Goal: Task Accomplishment & Management: Use online tool/utility

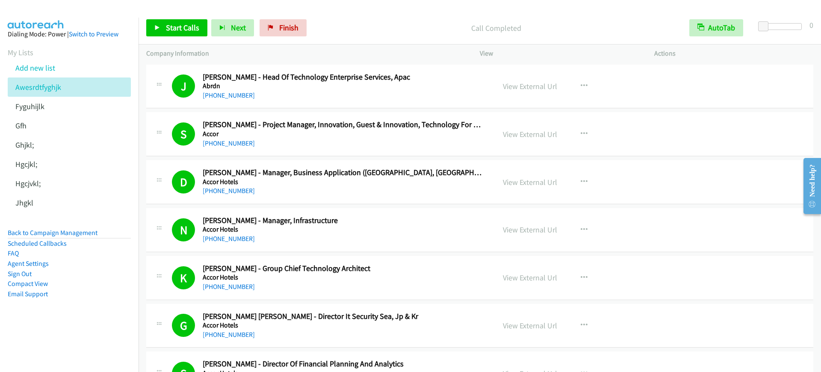
scroll to position [4809, 0]
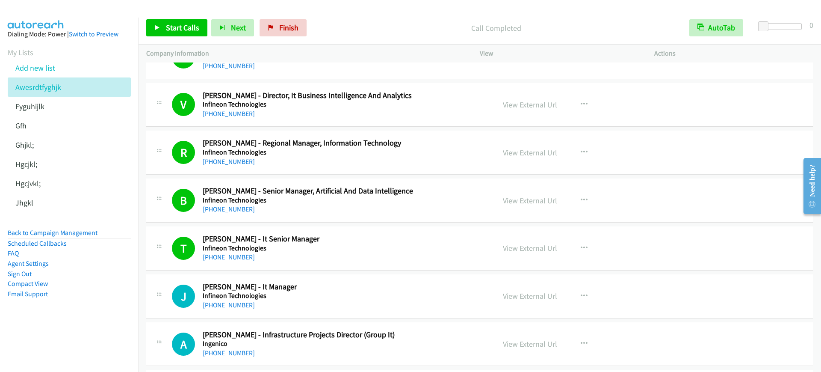
click at [97, 238] on li "Scheduled Callbacks" at bounding box center [69, 243] width 123 height 10
click at [94, 236] on li "Back to Campaign Management" at bounding box center [69, 232] width 123 height 11
click at [83, 231] on link "Back to Campaign Management" at bounding box center [53, 232] width 90 height 8
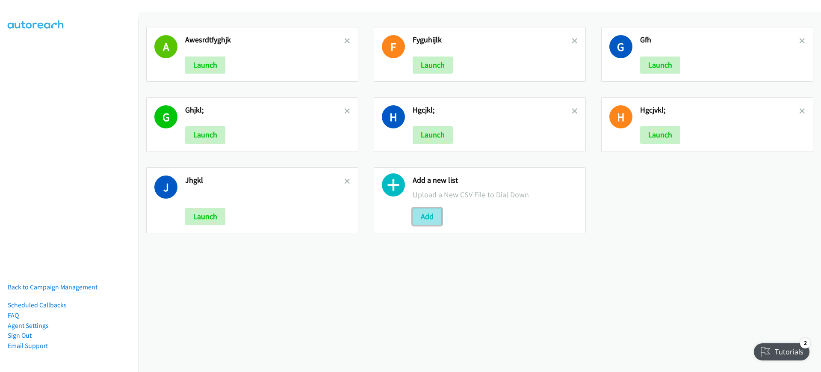
click at [433, 213] on button "Add" at bounding box center [427, 216] width 29 height 17
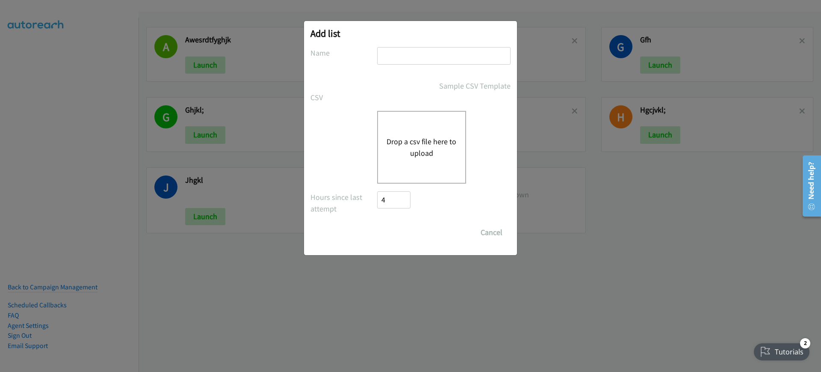
click at [459, 156] on div "Drop a csv file here to upload" at bounding box center [421, 147] width 89 height 73
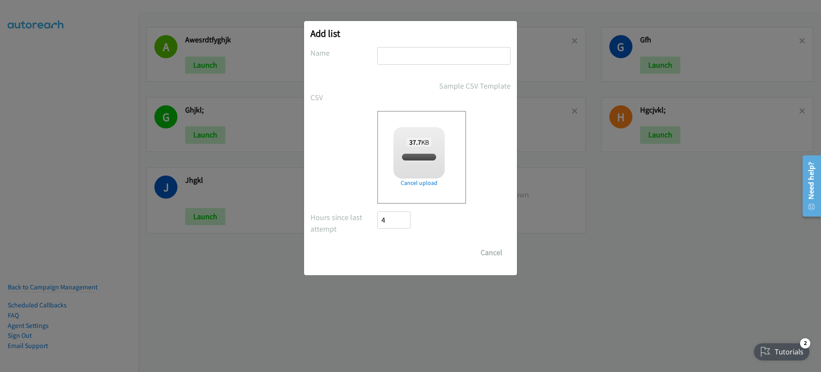
checkbox input "true"
click at [472, 62] on input "text" at bounding box center [443, 56] width 133 height 18
type input "ertj,"
click at [412, 253] on input "Save List" at bounding box center [399, 252] width 45 height 17
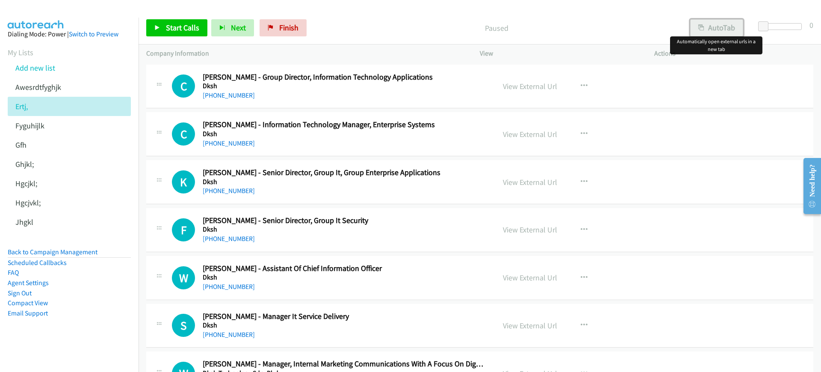
click at [717, 29] on button "AutoTab" at bounding box center [716, 27] width 53 height 17
click at [356, 26] on p "Paused" at bounding box center [496, 28] width 356 height 12
click at [184, 26] on span "Start Calls" at bounding box center [182, 28] width 33 height 10
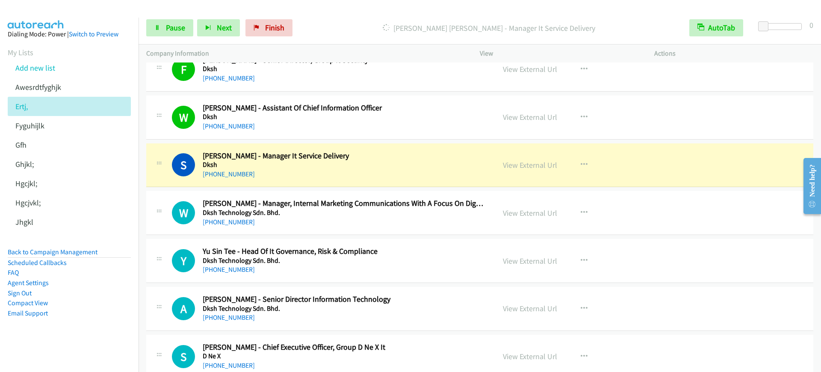
scroll to position [214, 0]
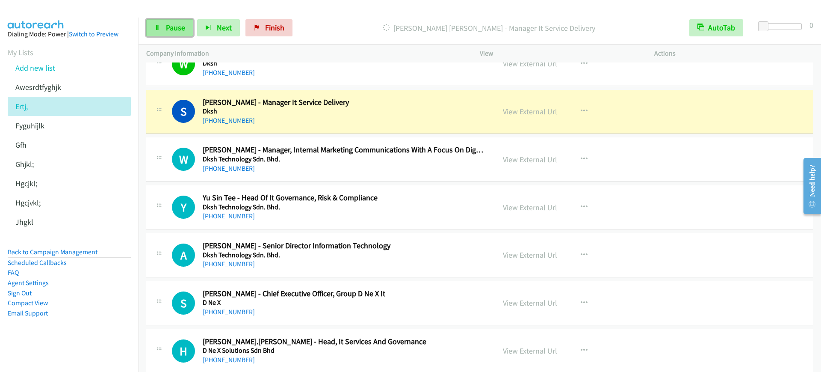
click at [172, 32] on span "Pause" at bounding box center [175, 28] width 19 height 10
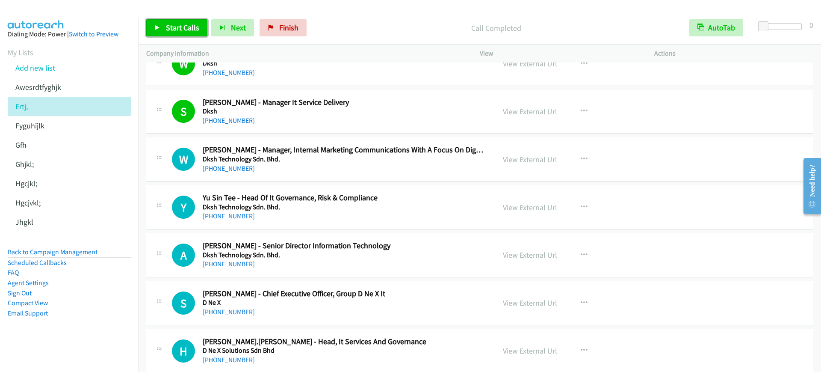
click at [194, 22] on link "Start Calls" at bounding box center [176, 27] width 61 height 17
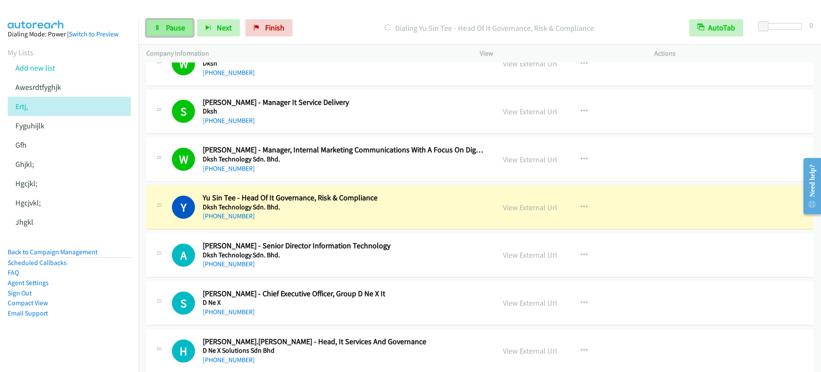
click at [177, 27] on span "Pause" at bounding box center [175, 28] width 19 height 10
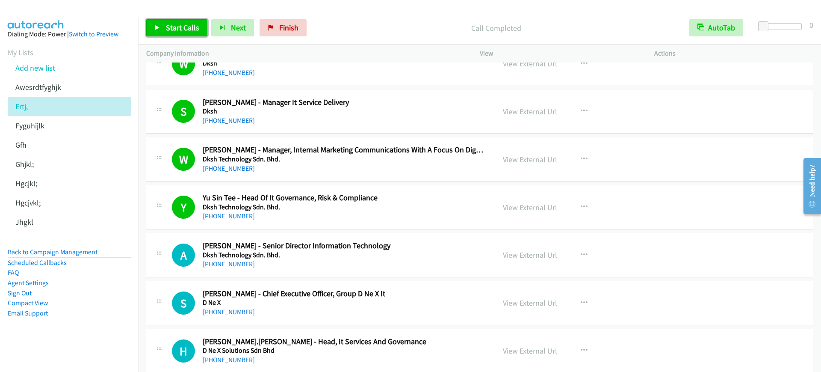
click at [180, 32] on link "Start Calls" at bounding box center [176, 27] width 61 height 17
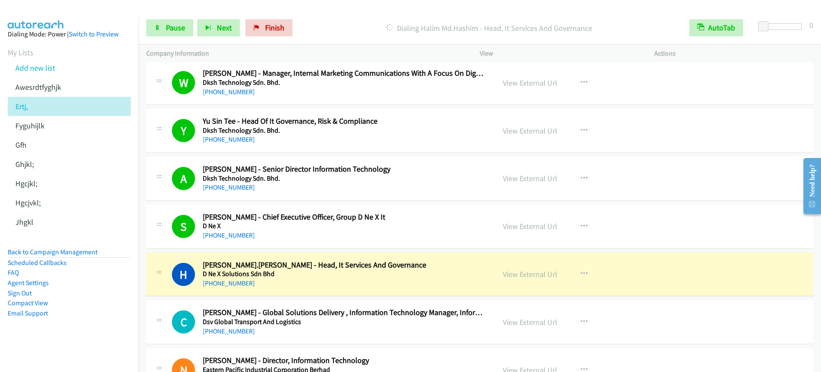
scroll to position [321, 0]
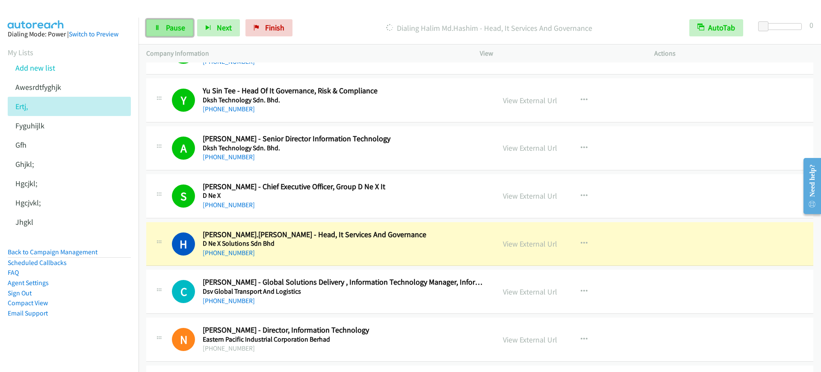
click at [169, 33] on link "Pause" at bounding box center [169, 27] width 47 height 17
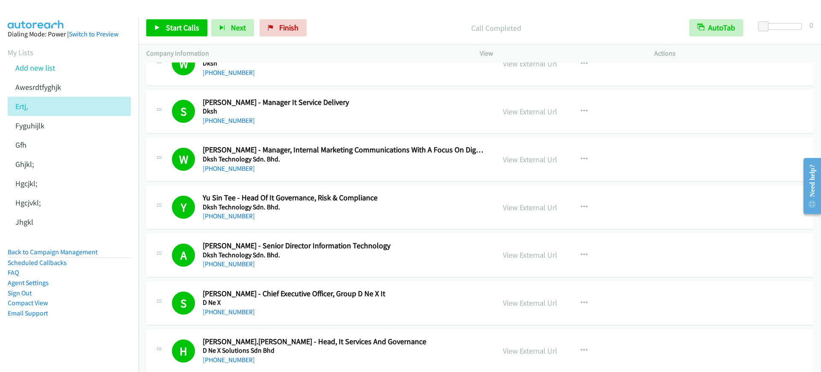
scroll to position [428, 0]
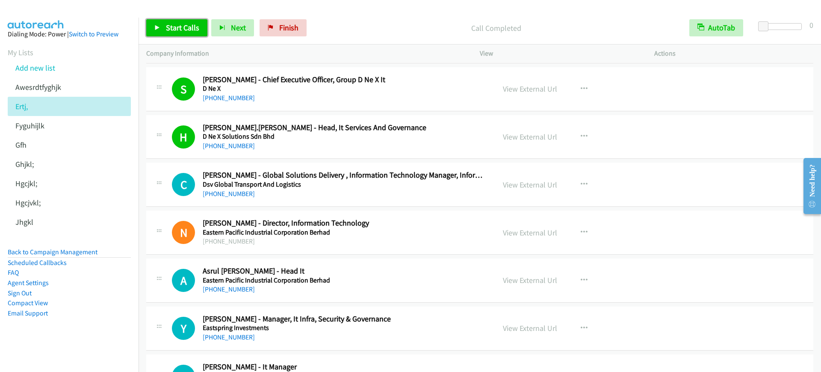
click at [177, 27] on span "Start Calls" at bounding box center [182, 28] width 33 height 10
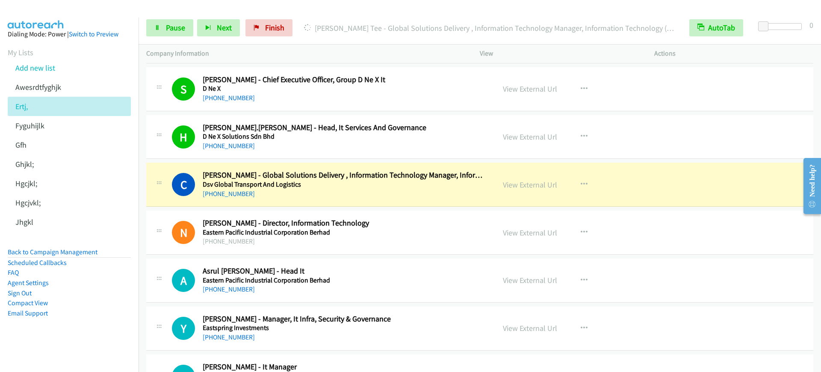
scroll to position [534, 0]
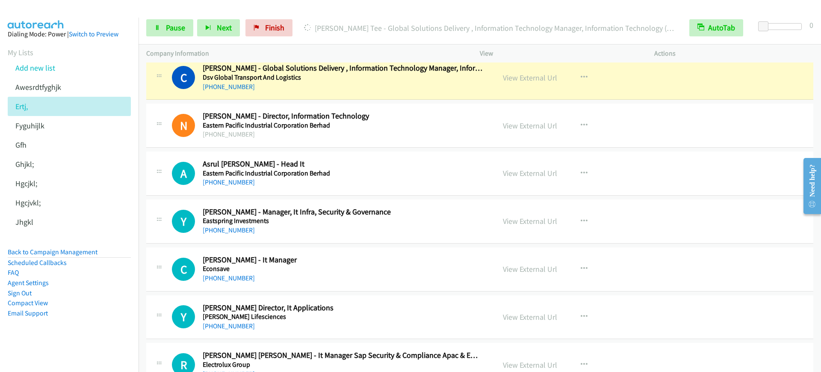
click at [368, 103] on div "N Callback Scheduled Nor Azura - Director, Information Technology Eastern Pacif…" at bounding box center [479, 125] width 667 height 44
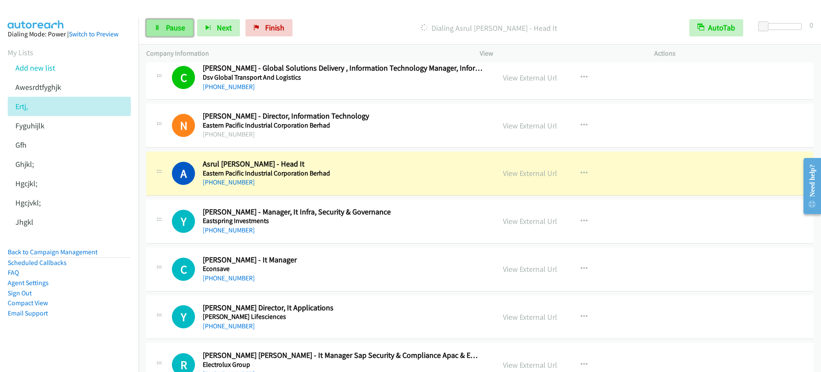
click at [172, 22] on link "Pause" at bounding box center [169, 27] width 47 height 17
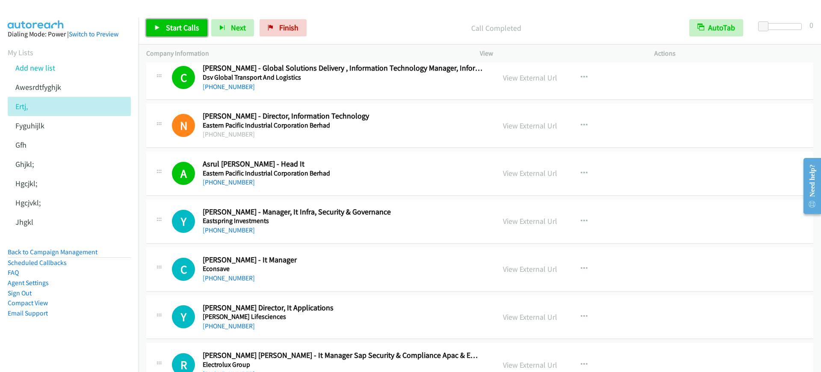
click at [184, 26] on span "Start Calls" at bounding box center [182, 28] width 33 height 10
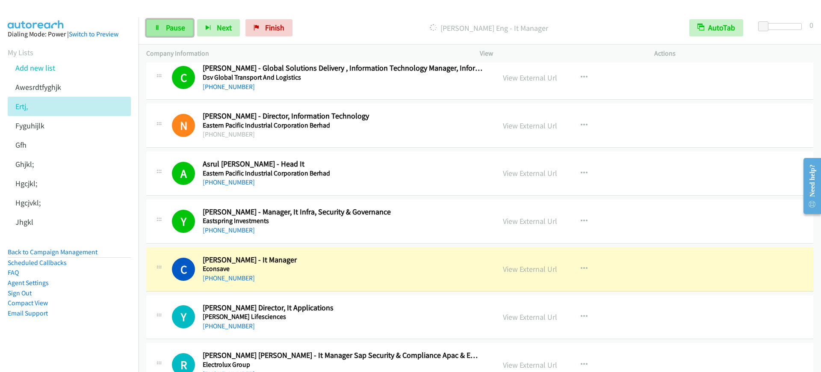
click at [169, 27] on span "Pause" at bounding box center [175, 28] width 19 height 10
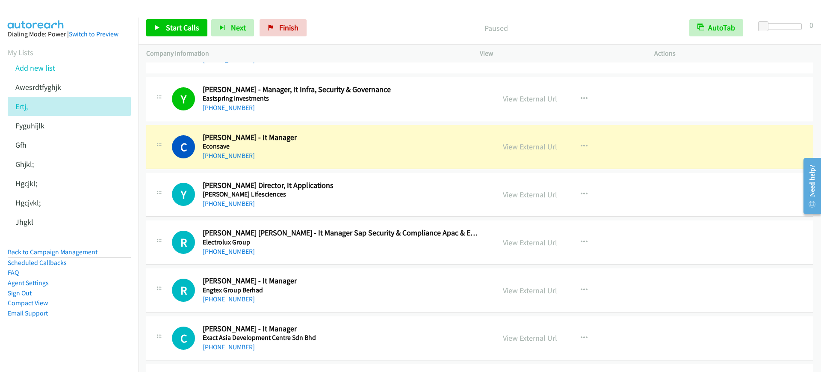
scroll to position [695, 0]
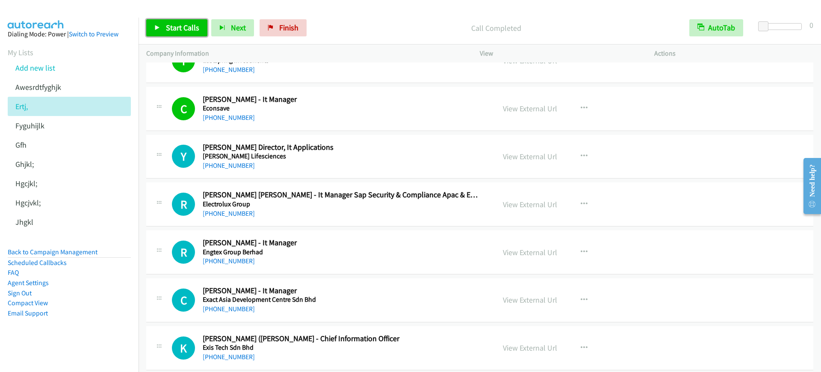
click at [162, 35] on link "Start Calls" at bounding box center [176, 27] width 61 height 17
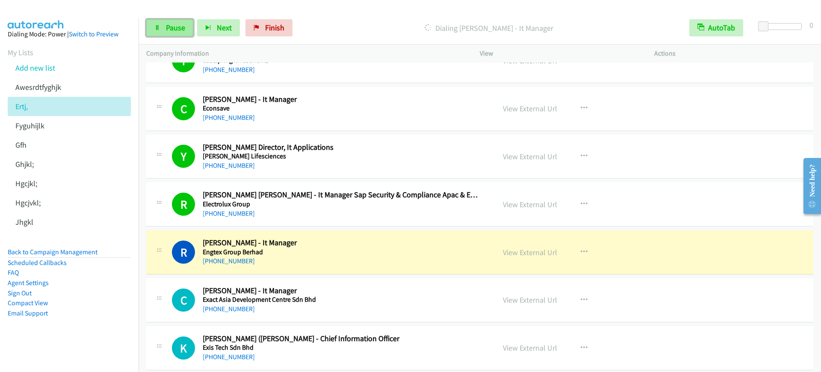
click at [151, 26] on link "Pause" at bounding box center [169, 27] width 47 height 17
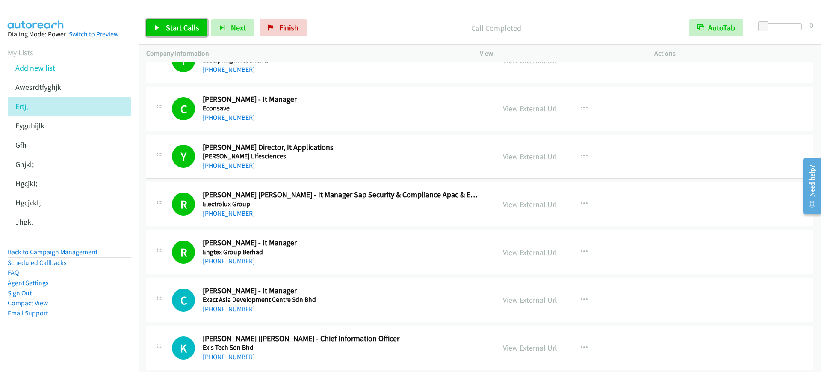
click at [158, 24] on link "Start Calls" at bounding box center [176, 27] width 61 height 17
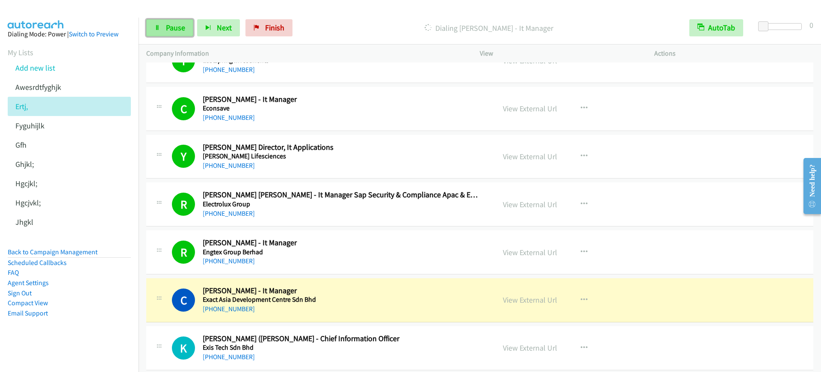
click at [158, 24] on link "Pause" at bounding box center [169, 27] width 47 height 17
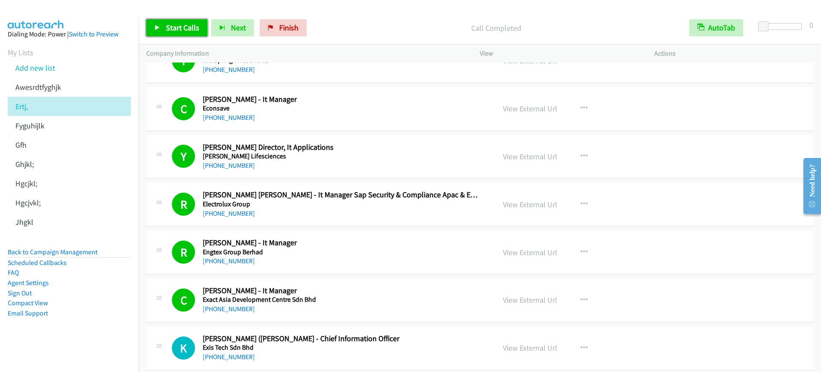
click at [186, 26] on span "Start Calls" at bounding box center [182, 28] width 33 height 10
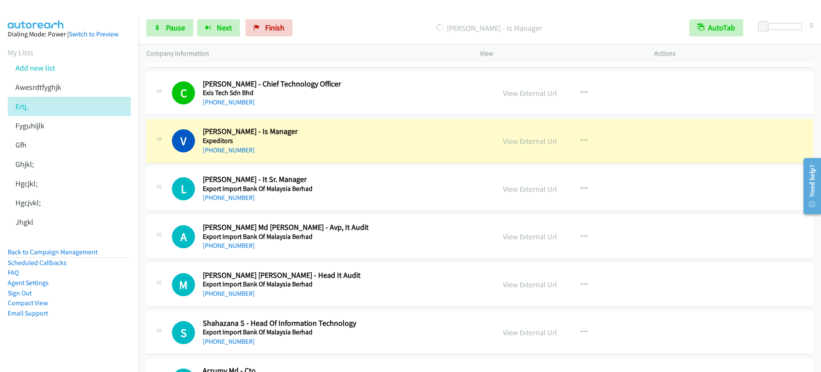
scroll to position [1015, 0]
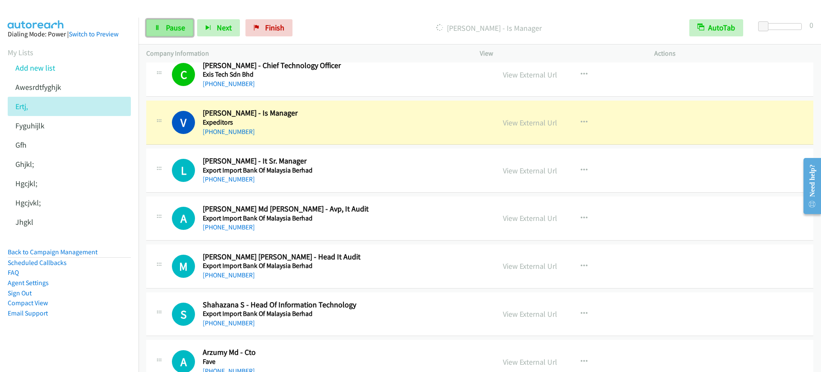
drag, startPoint x: 174, startPoint y: 22, endPoint x: 180, endPoint y: 27, distance: 7.3
click at [176, 23] on link "Pause" at bounding box center [169, 27] width 47 height 17
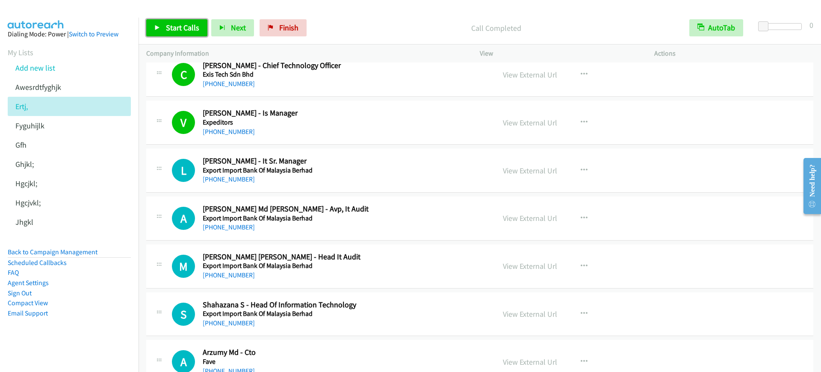
click at [171, 27] on span "Start Calls" at bounding box center [182, 28] width 33 height 10
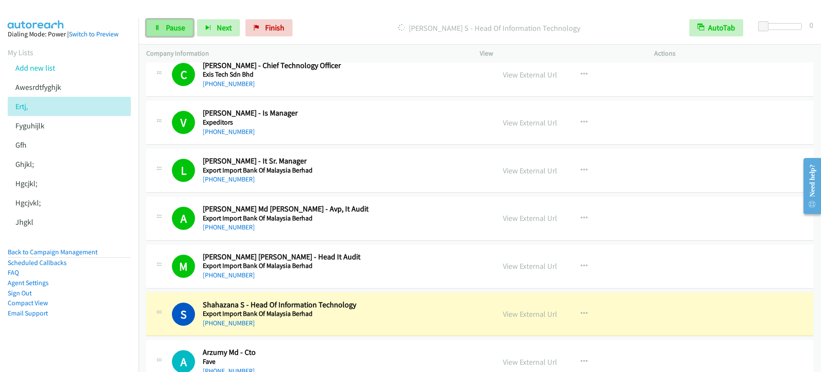
click at [156, 27] on icon at bounding box center [157, 28] width 6 height 6
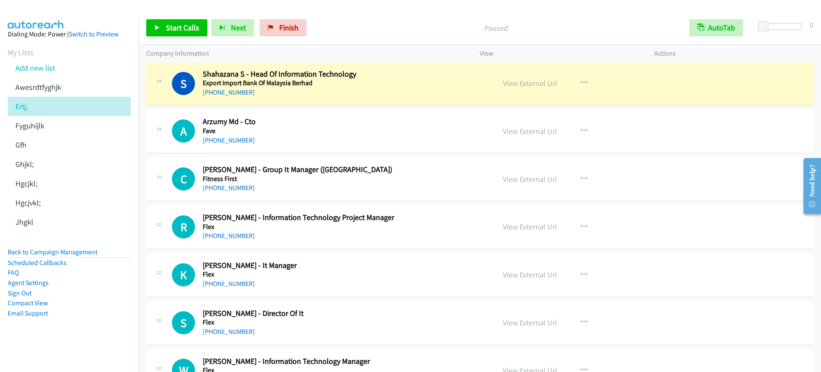
scroll to position [1229, 0]
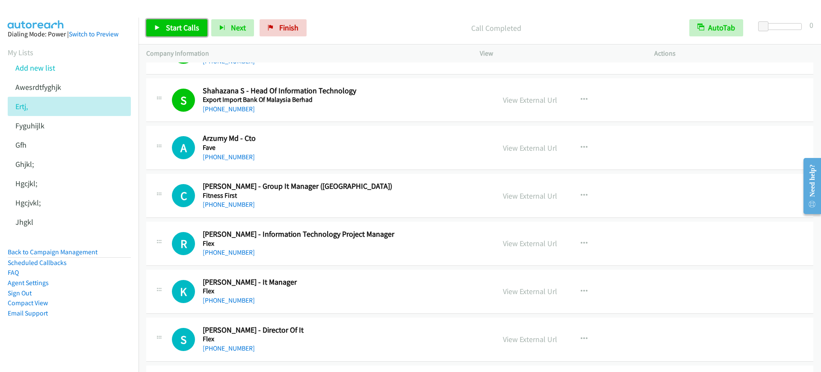
click at [165, 27] on link "Start Calls" at bounding box center [176, 27] width 61 height 17
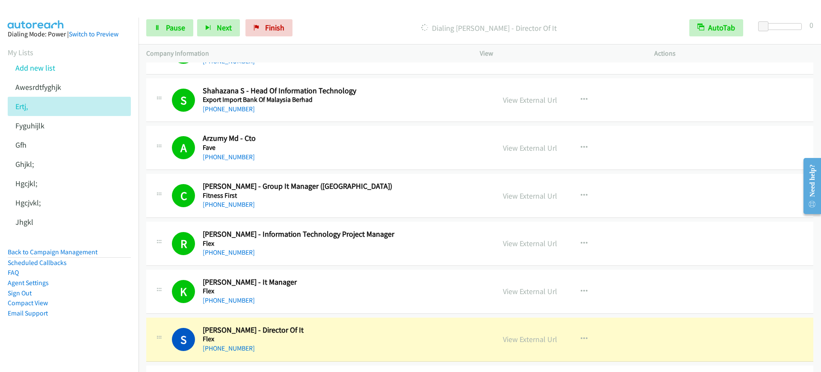
click at [162, 16] on div "Start Calls Pause Next Finish Dialing [PERSON_NAME] - Director Of It AutoTab Au…" at bounding box center [480, 28] width 682 height 33
click at [163, 25] on link "Pause" at bounding box center [169, 27] width 47 height 17
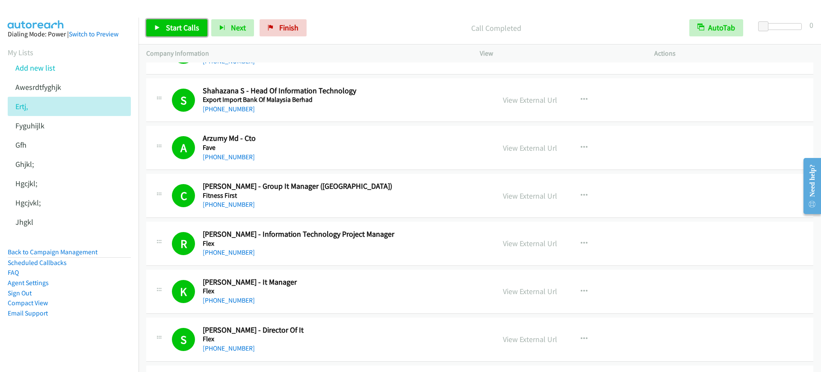
click at [172, 20] on link "Start Calls" at bounding box center [176, 27] width 61 height 17
click at [184, 30] on span "Pause" at bounding box center [175, 28] width 19 height 10
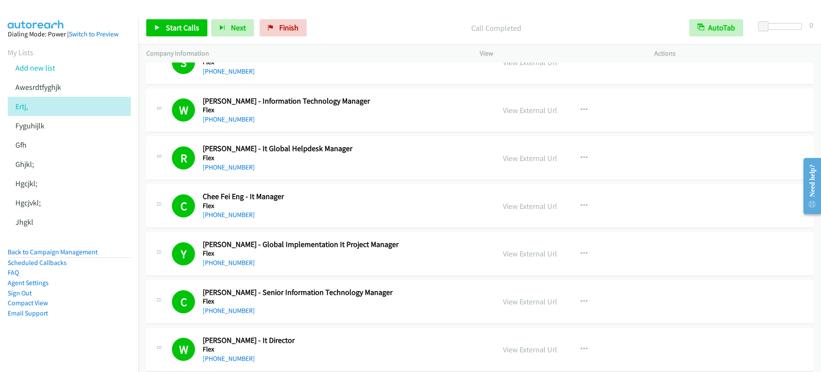
scroll to position [1603, 0]
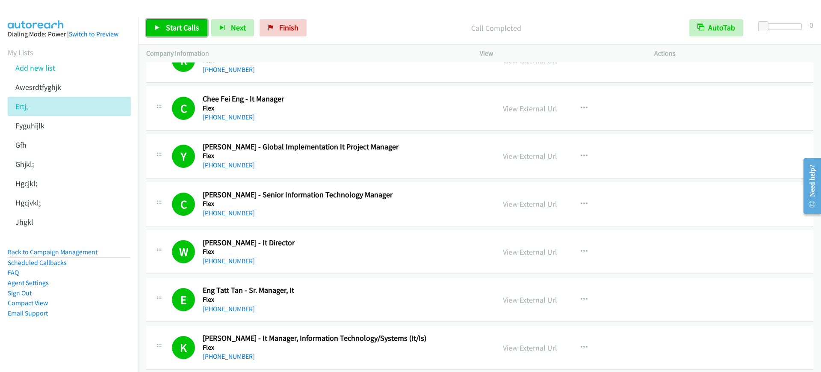
click at [168, 26] on span "Start Calls" at bounding box center [182, 28] width 33 height 10
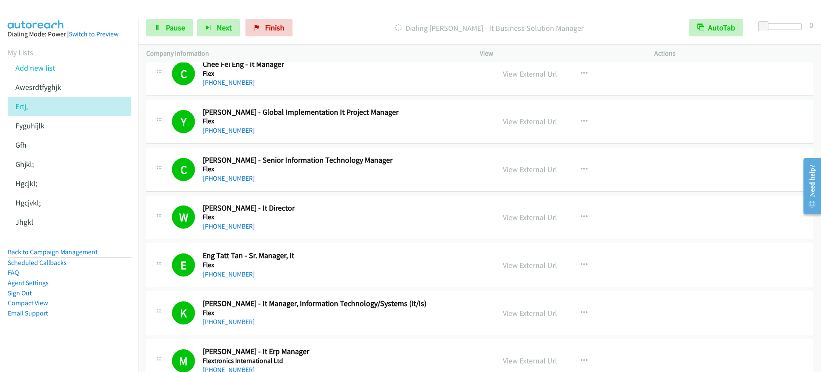
scroll to position [1657, 0]
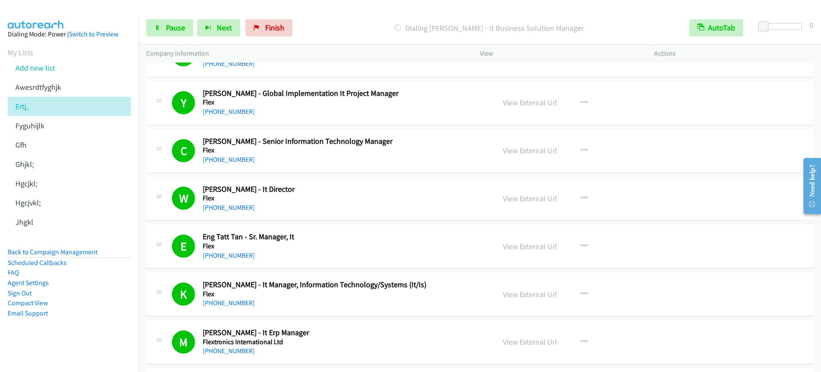
click at [344, 20] on div "Dialing [PERSON_NAME] - It Business Solution Manager" at bounding box center [488, 27] width 385 height 17
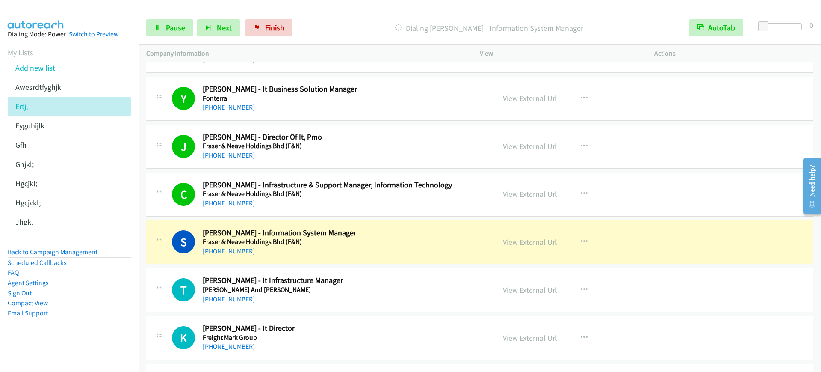
scroll to position [2191, 0]
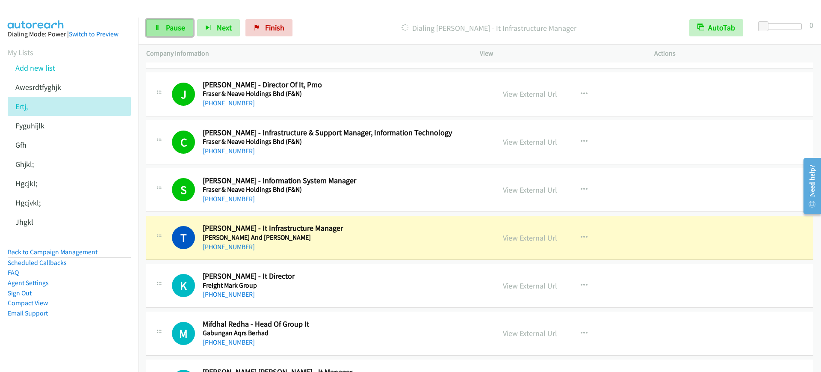
click at [173, 27] on span "Pause" at bounding box center [175, 28] width 19 height 10
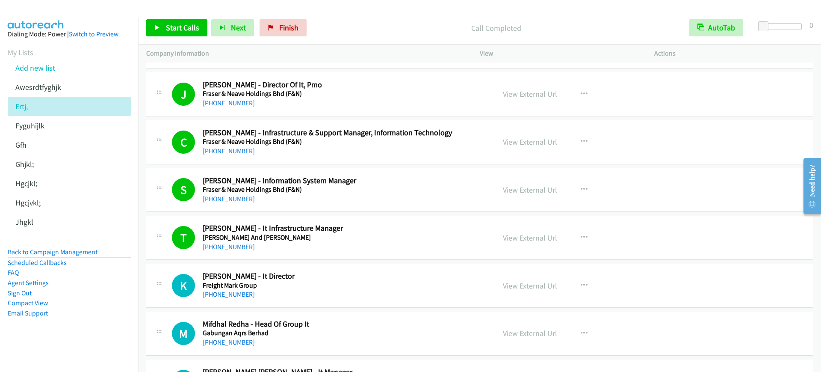
drag, startPoint x: 367, startPoint y: 29, endPoint x: 351, endPoint y: 1, distance: 32.8
click at [367, 27] on p "Call Completed" at bounding box center [496, 28] width 356 height 12
click at [183, 27] on span "Start Calls" at bounding box center [182, 28] width 33 height 10
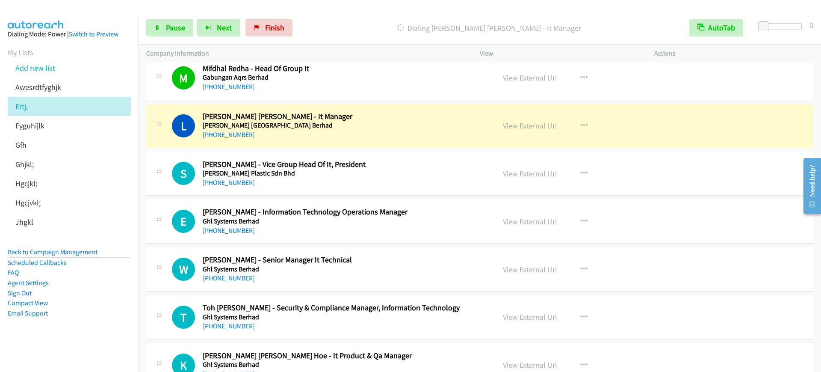
scroll to position [2458, 0]
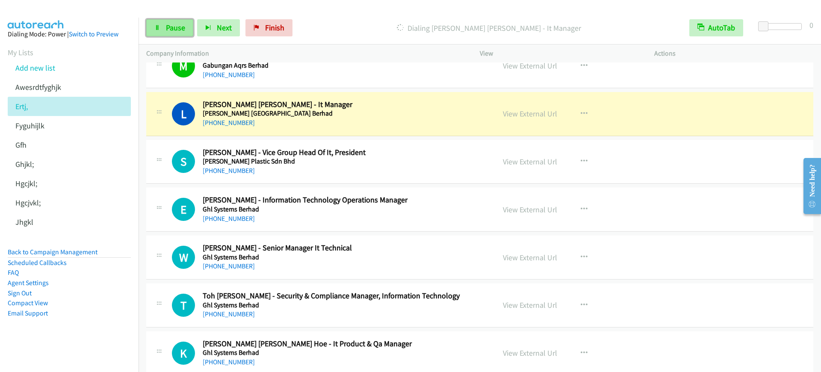
click at [163, 29] on link "Pause" at bounding box center [169, 27] width 47 height 17
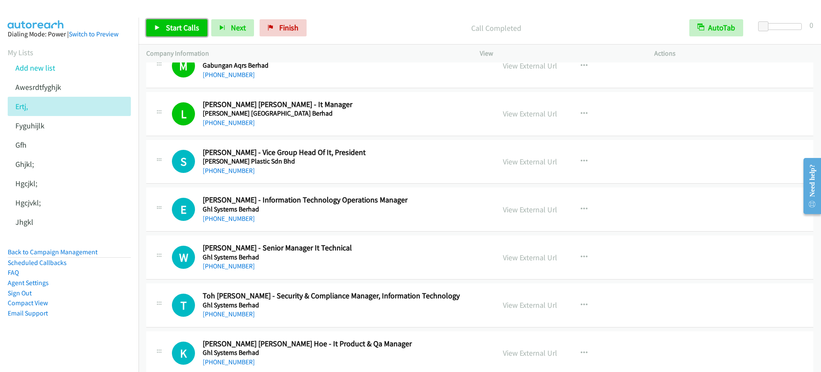
click at [186, 29] on span "Start Calls" at bounding box center [182, 28] width 33 height 10
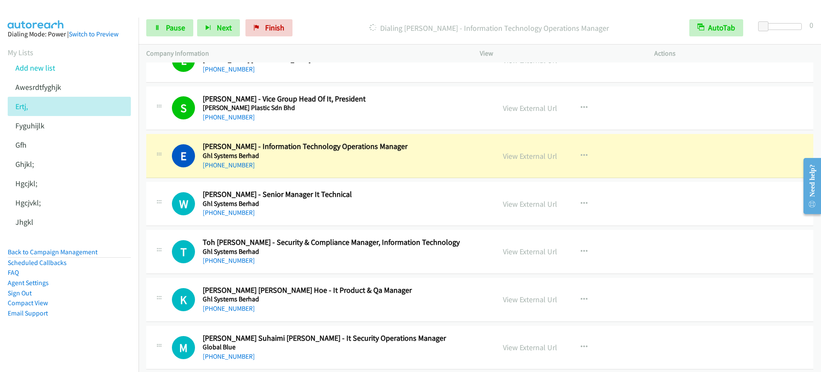
scroll to position [2565, 0]
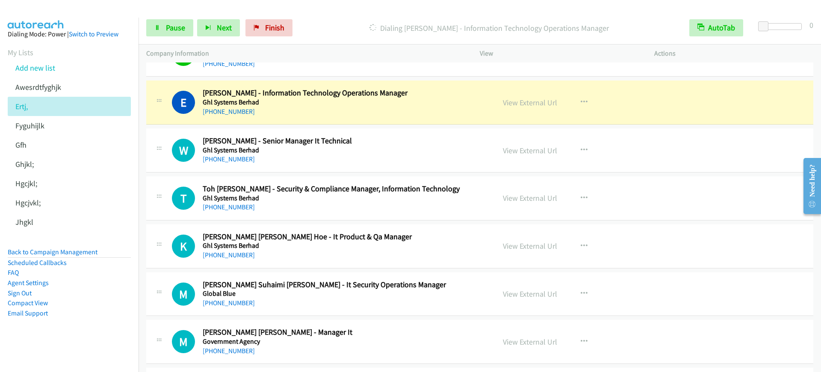
click at [369, 144] on h2 "[PERSON_NAME] - Senior Manager It Technical" at bounding box center [343, 141] width 281 height 10
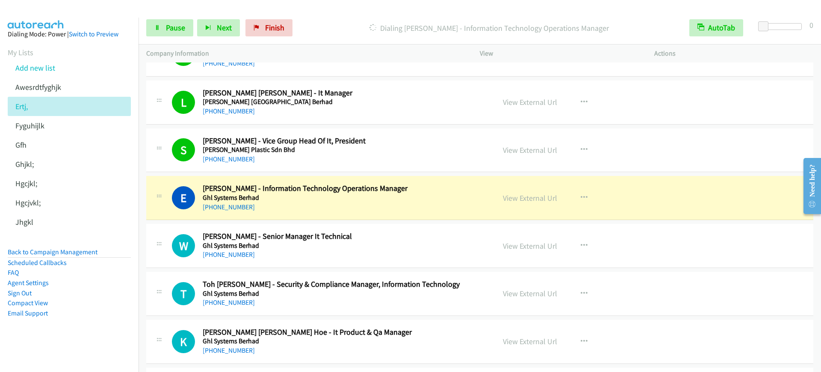
scroll to position [2458, 0]
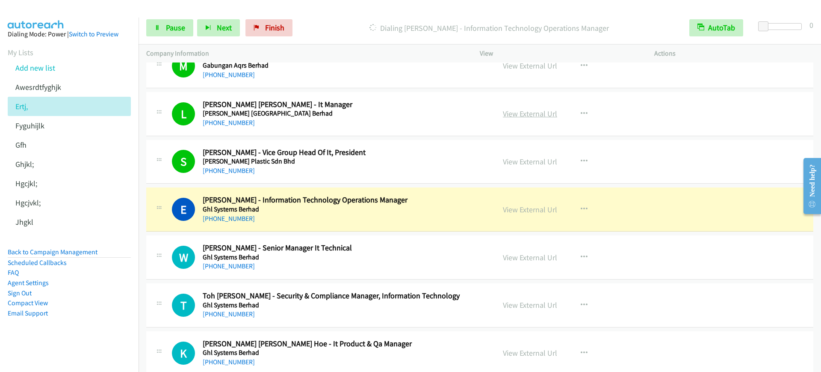
click at [534, 114] on link "View External Url" at bounding box center [530, 114] width 54 height 10
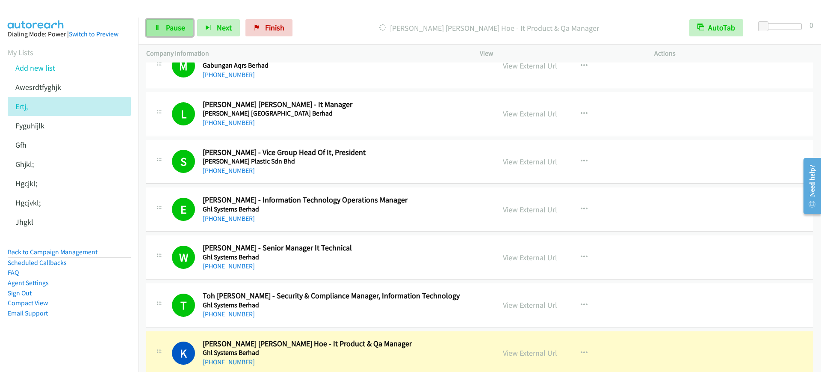
click at [164, 25] on link "Pause" at bounding box center [169, 27] width 47 height 17
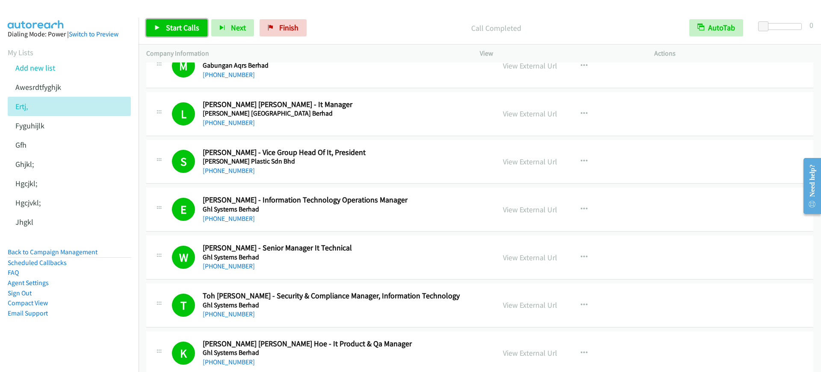
click at [181, 22] on link "Start Calls" at bounding box center [176, 27] width 61 height 17
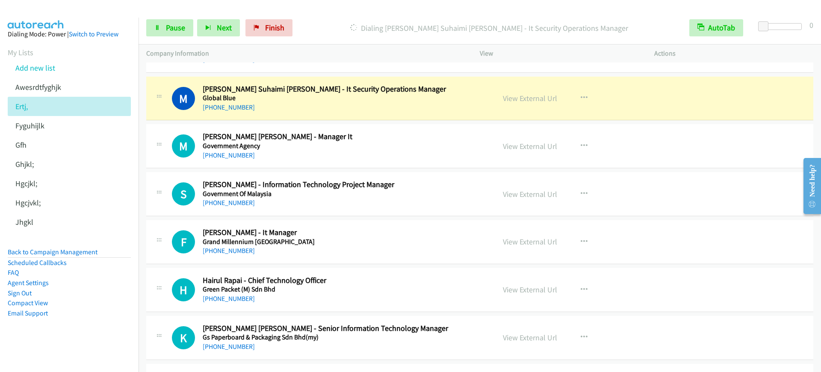
scroll to position [2779, 0]
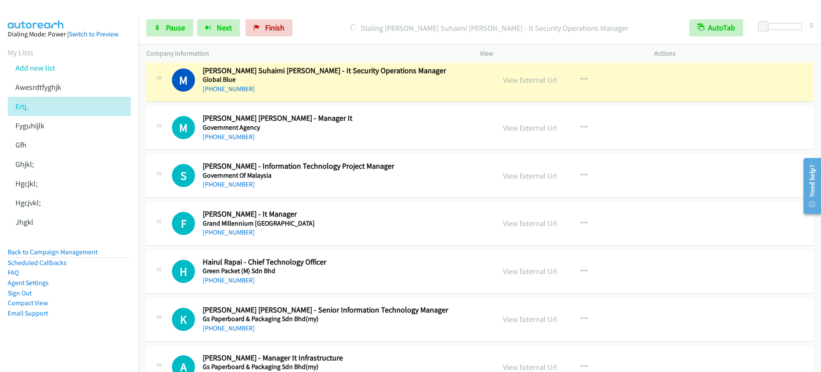
click at [397, 89] on div "[PHONE_NUMBER]" at bounding box center [343, 89] width 281 height 10
click at [177, 27] on span "Pause" at bounding box center [175, 28] width 19 height 10
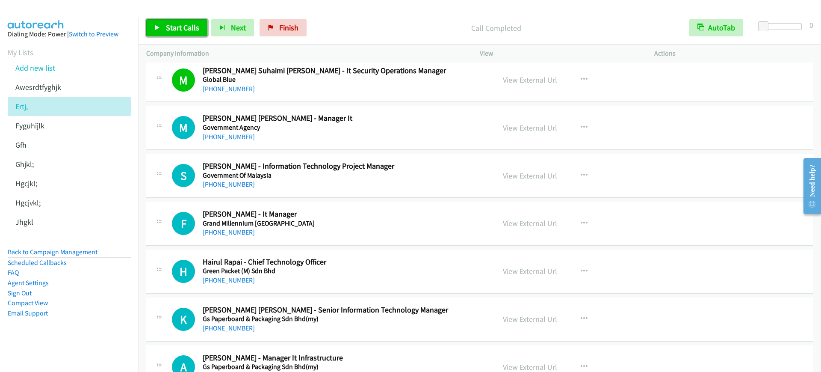
click at [164, 22] on link "Start Calls" at bounding box center [176, 27] width 61 height 17
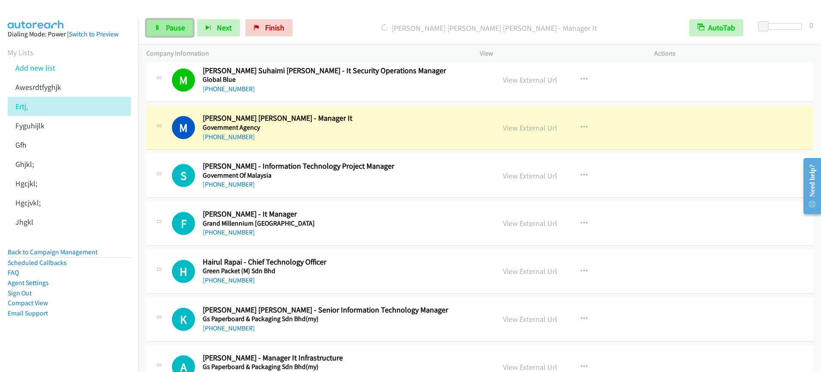
click at [174, 30] on span "Pause" at bounding box center [175, 28] width 19 height 10
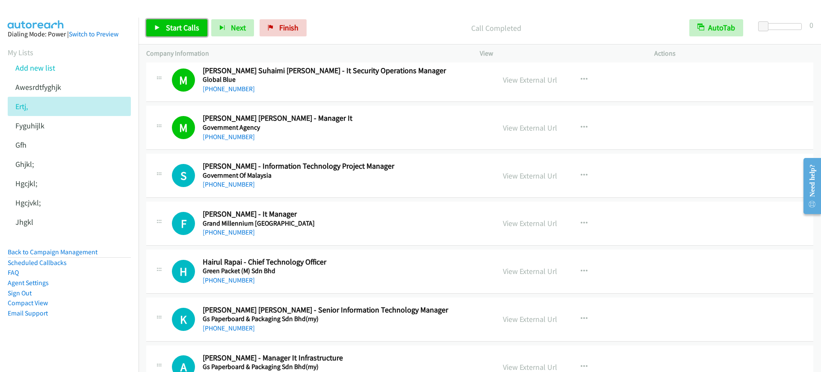
click at [172, 29] on span "Start Calls" at bounding box center [182, 28] width 33 height 10
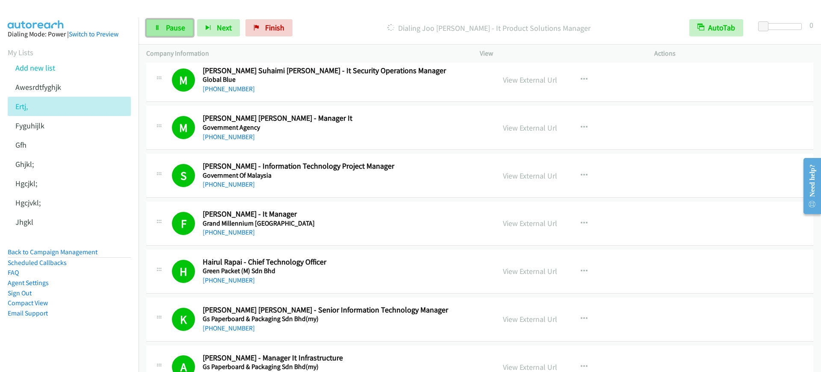
drag, startPoint x: 178, startPoint y: 27, endPoint x: 182, endPoint y: 35, distance: 8.6
click at [177, 27] on span "Pause" at bounding box center [175, 28] width 19 height 10
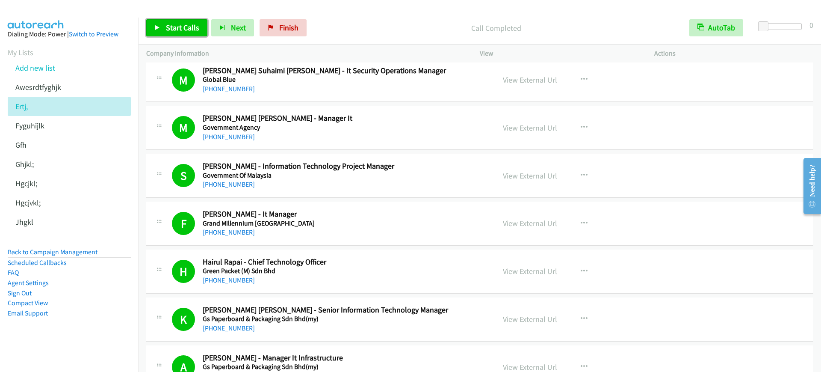
click at [186, 29] on span "Start Calls" at bounding box center [182, 28] width 33 height 10
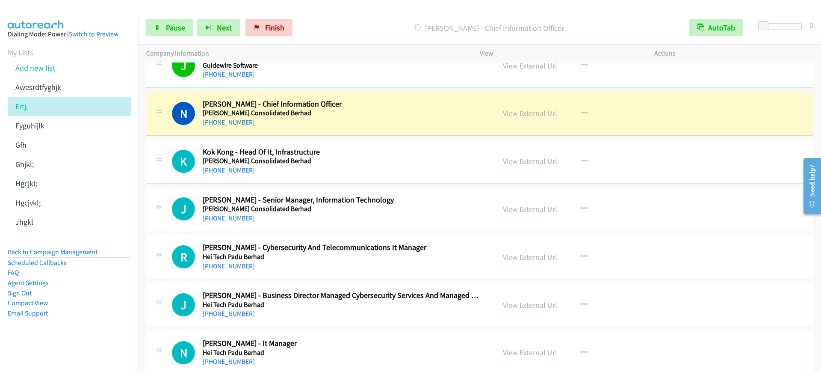
scroll to position [3153, 0]
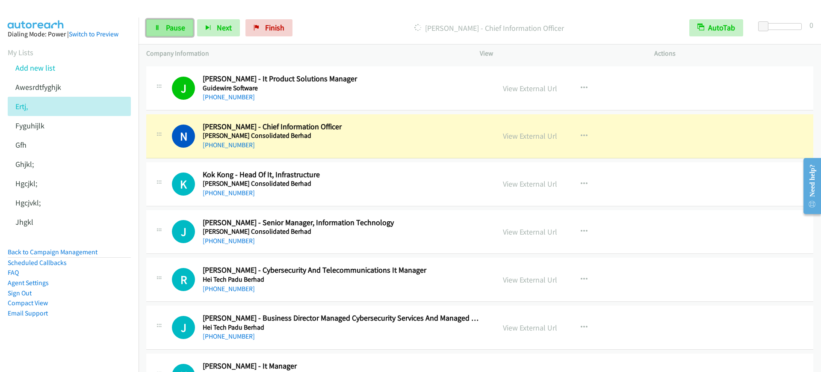
click at [175, 19] on link "Pause" at bounding box center [169, 27] width 47 height 17
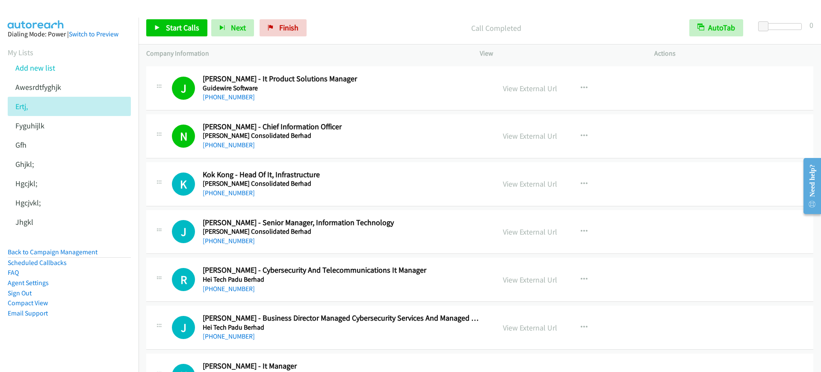
drag, startPoint x: 158, startPoint y: 15, endPoint x: 160, endPoint y: 20, distance: 4.6
click at [158, 16] on div "Start Calls Pause Next Finish Call Completed AutoTab AutoTab 0" at bounding box center [480, 28] width 682 height 33
click at [161, 23] on link "Start Calls" at bounding box center [176, 27] width 61 height 17
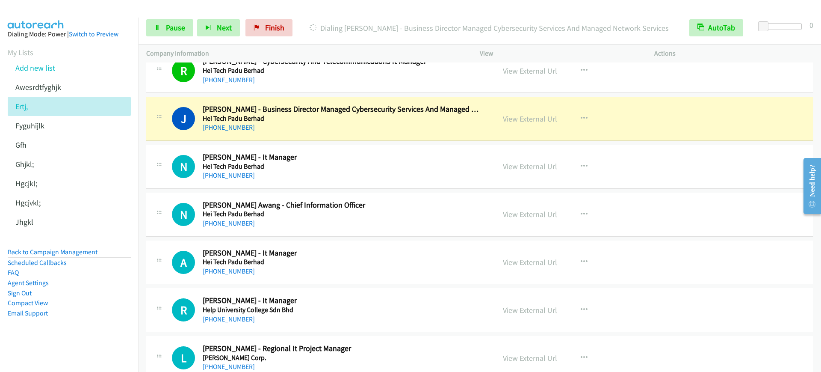
scroll to position [3367, 0]
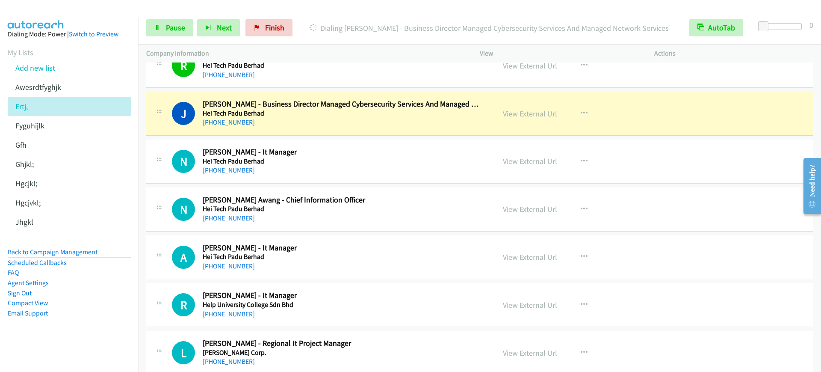
click at [350, 122] on div "[PHONE_NUMBER]" at bounding box center [343, 122] width 281 height 10
click at [161, 32] on link "Pause" at bounding box center [169, 27] width 47 height 17
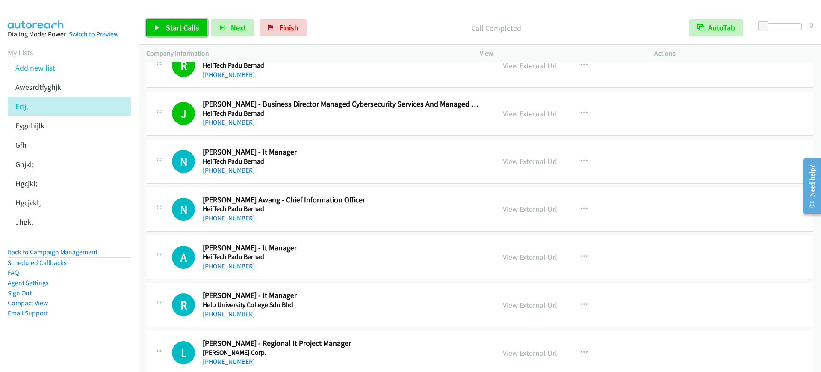
click at [190, 22] on link "Start Calls" at bounding box center [176, 27] width 61 height 17
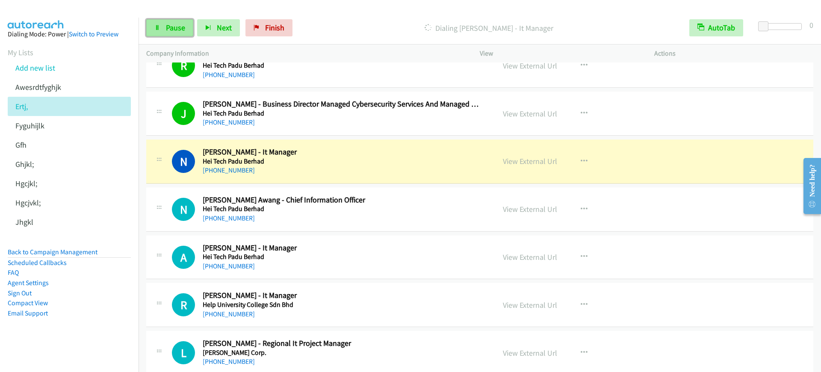
click at [164, 28] on link "Pause" at bounding box center [169, 27] width 47 height 17
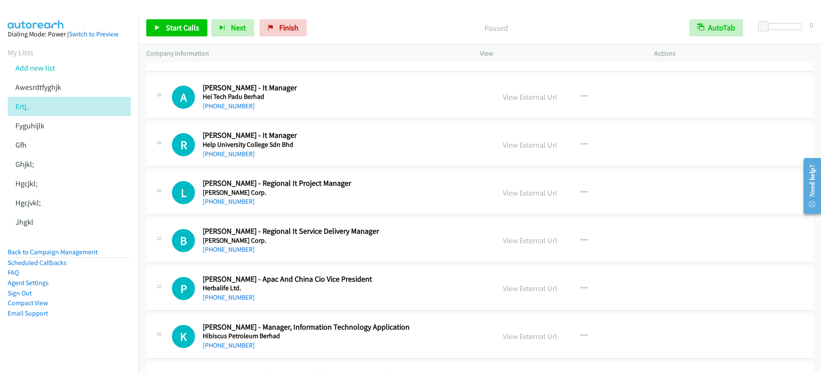
scroll to position [3420, 0]
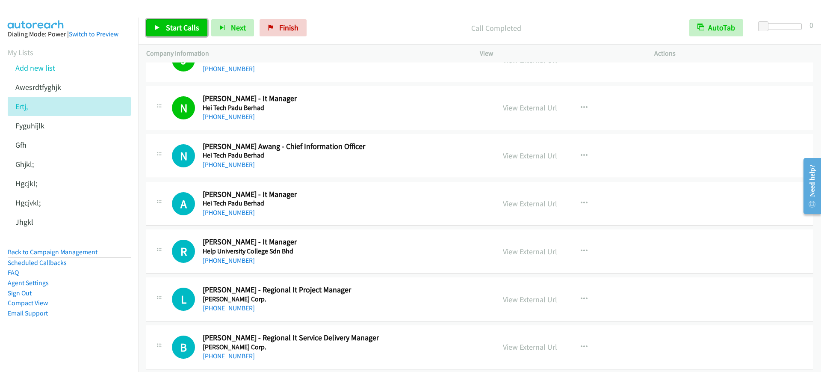
click at [172, 30] on span "Start Calls" at bounding box center [182, 28] width 33 height 10
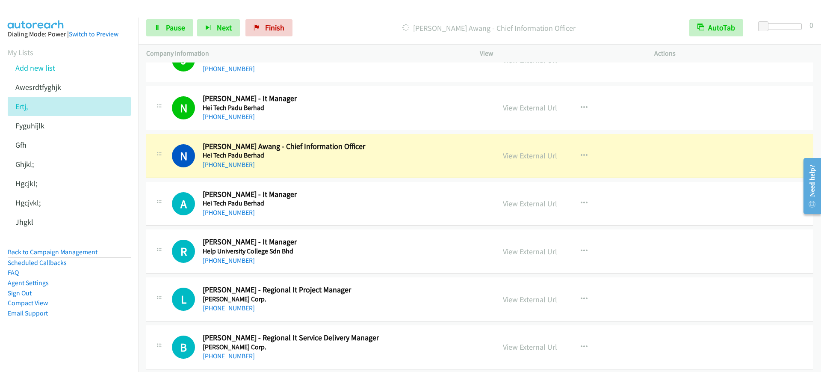
click at [315, 115] on div "[PHONE_NUMBER]" at bounding box center [343, 117] width 281 height 10
click at [503, 108] on link "View External Url" at bounding box center [530, 108] width 54 height 10
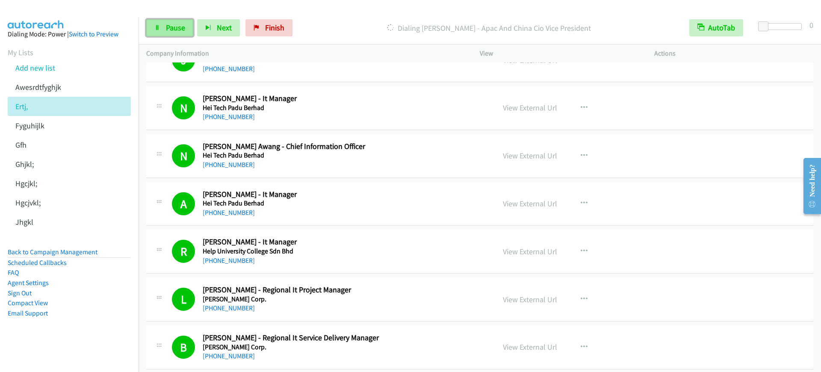
click at [171, 28] on span "Pause" at bounding box center [175, 28] width 19 height 10
